Goal: Check status

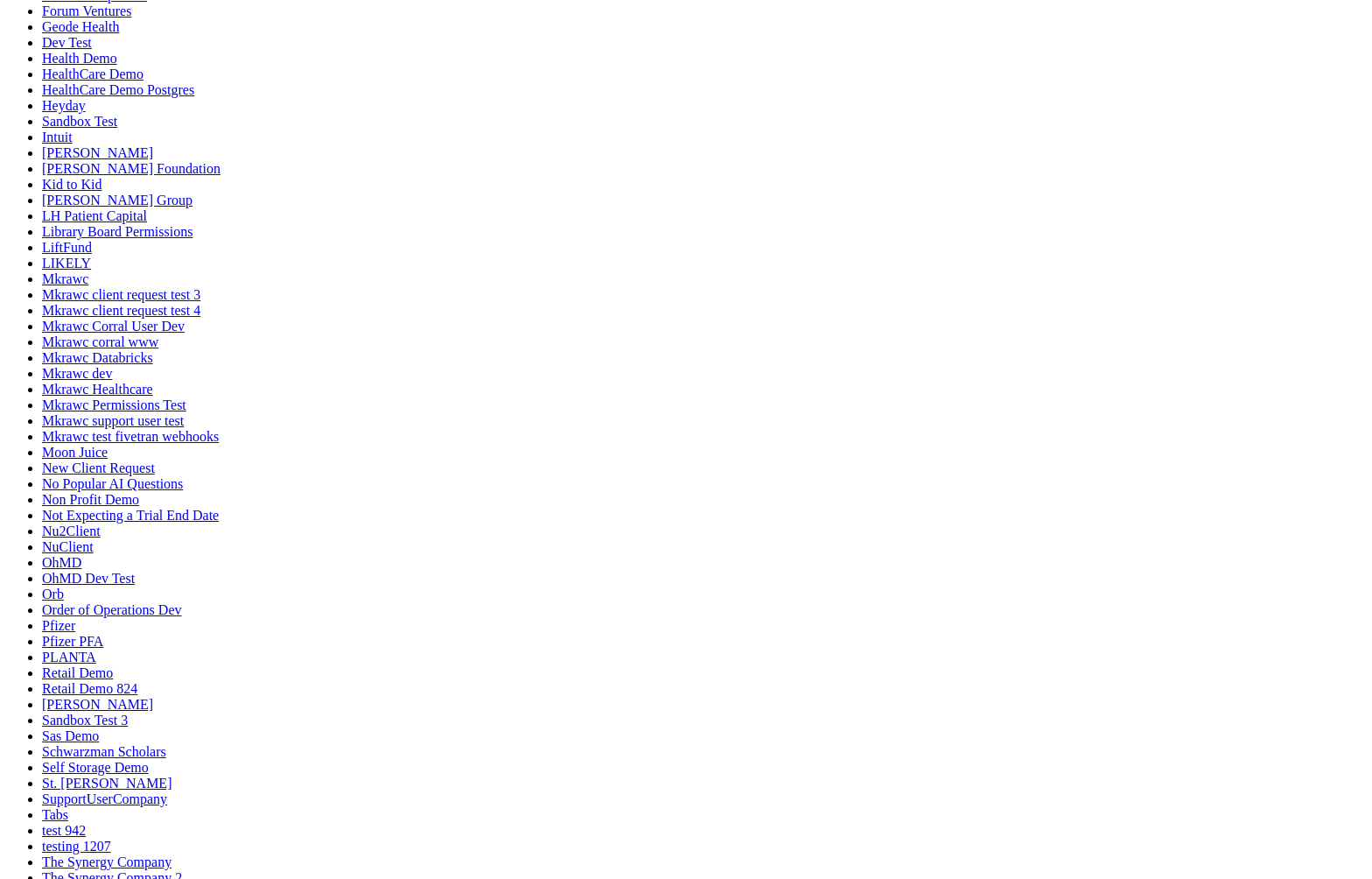
scroll to position [710, 0]
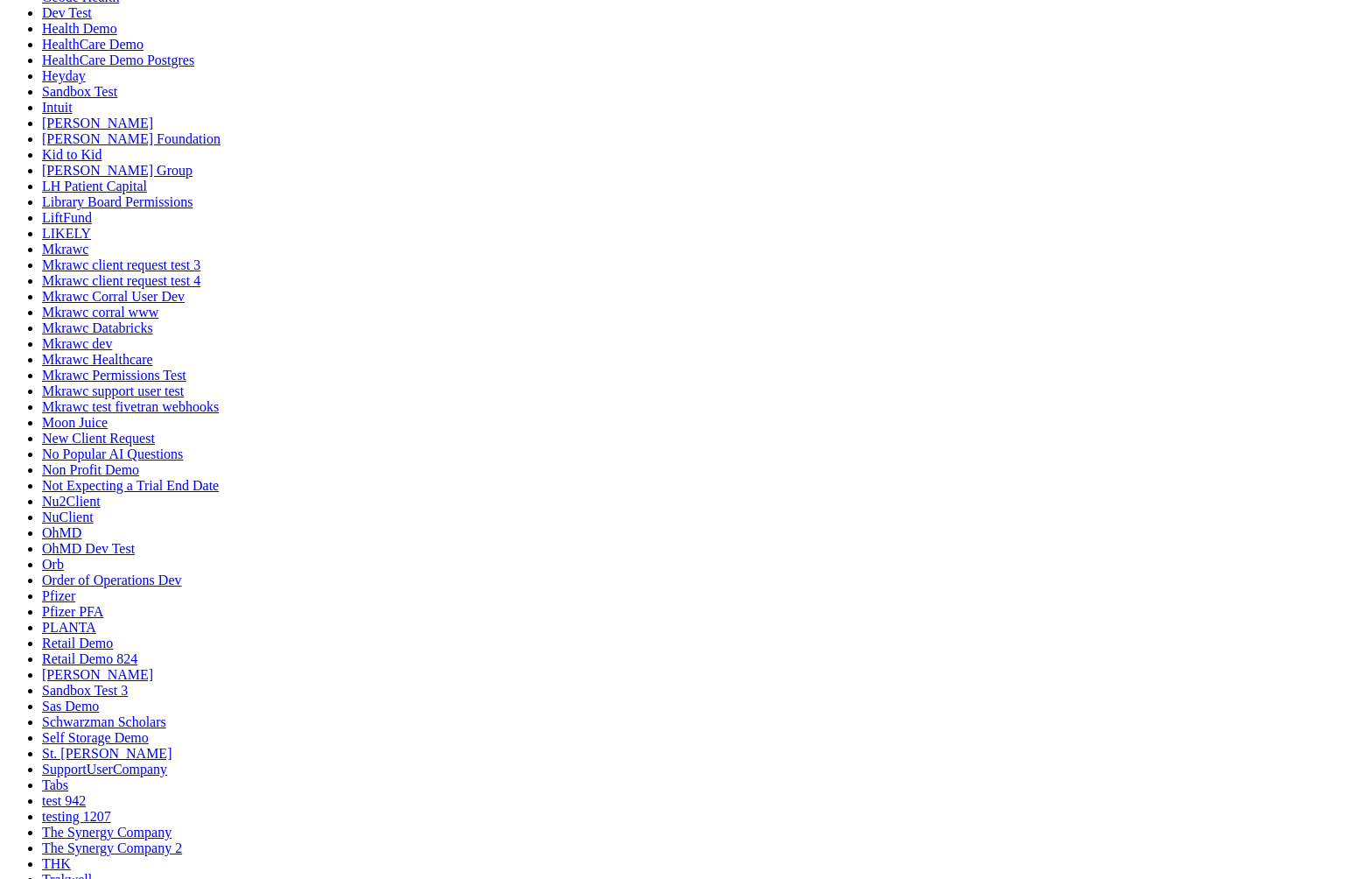
drag, startPoint x: 1089, startPoint y: 451, endPoint x: 503, endPoint y: 448, distance: 586.0
drag, startPoint x: 633, startPoint y: 756, endPoint x: 929, endPoint y: 715, distance: 298.8
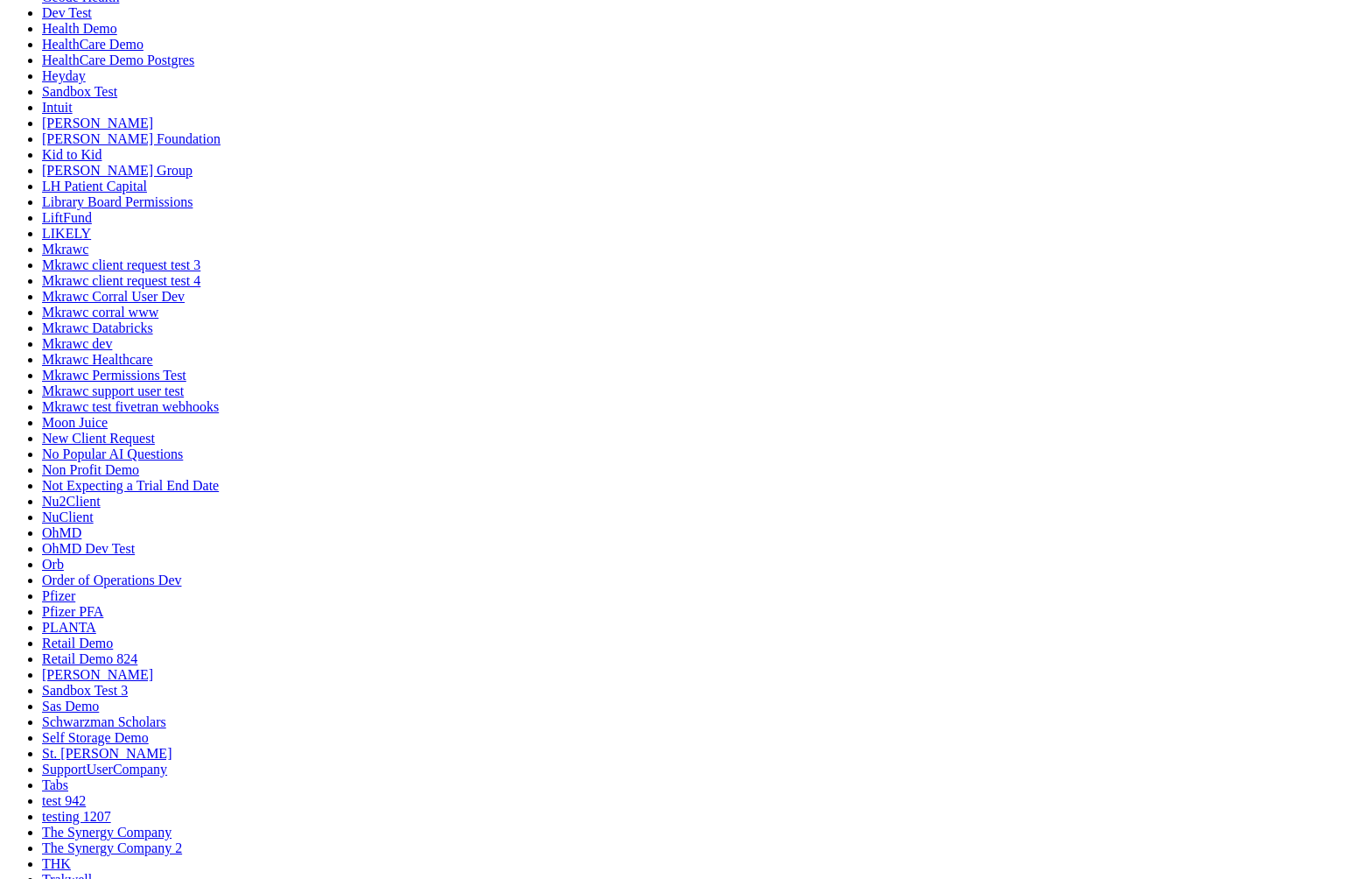
scroll to position [750, 0]
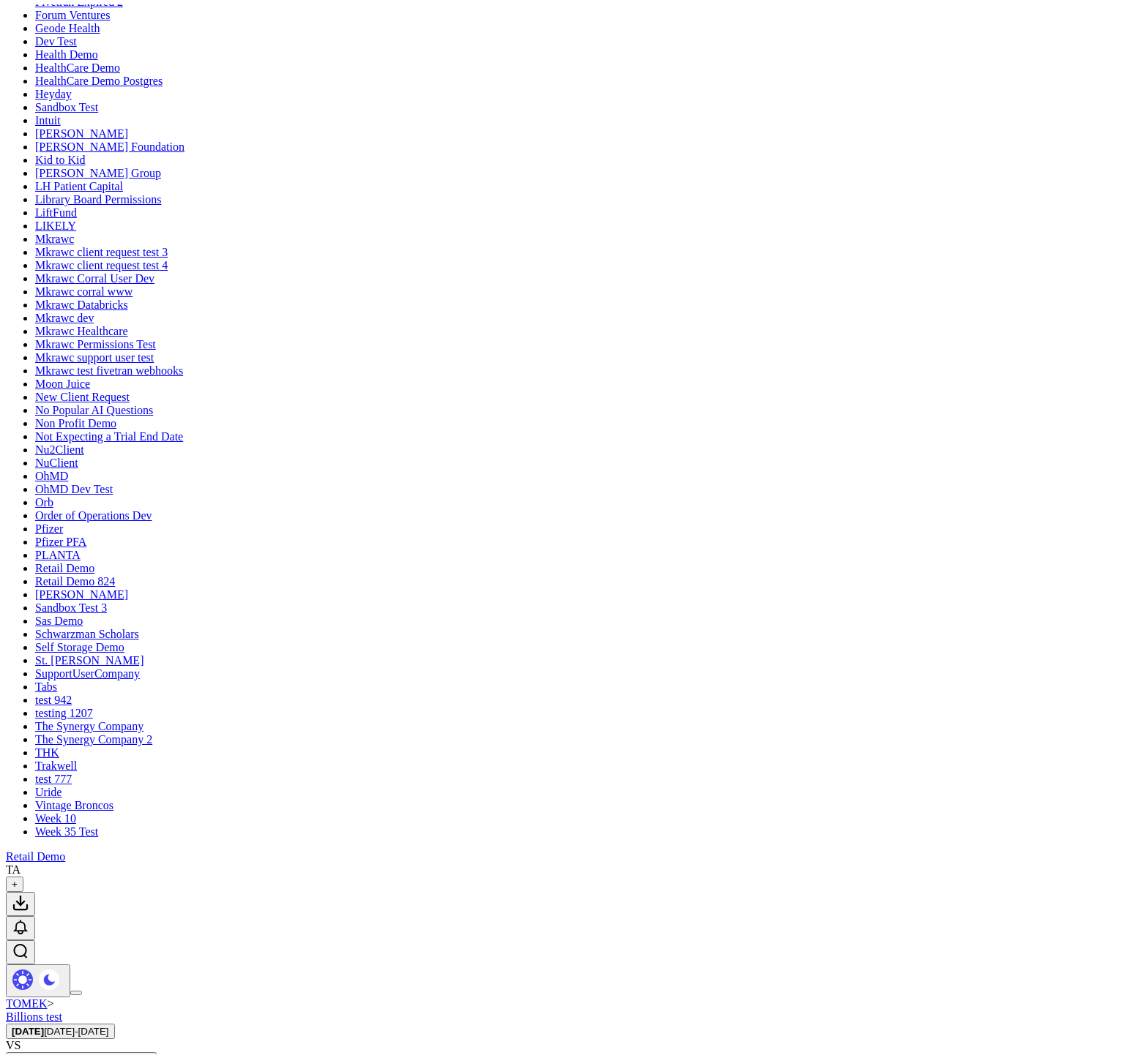
scroll to position [577, 0]
